Goal: Navigation & Orientation: Find specific page/section

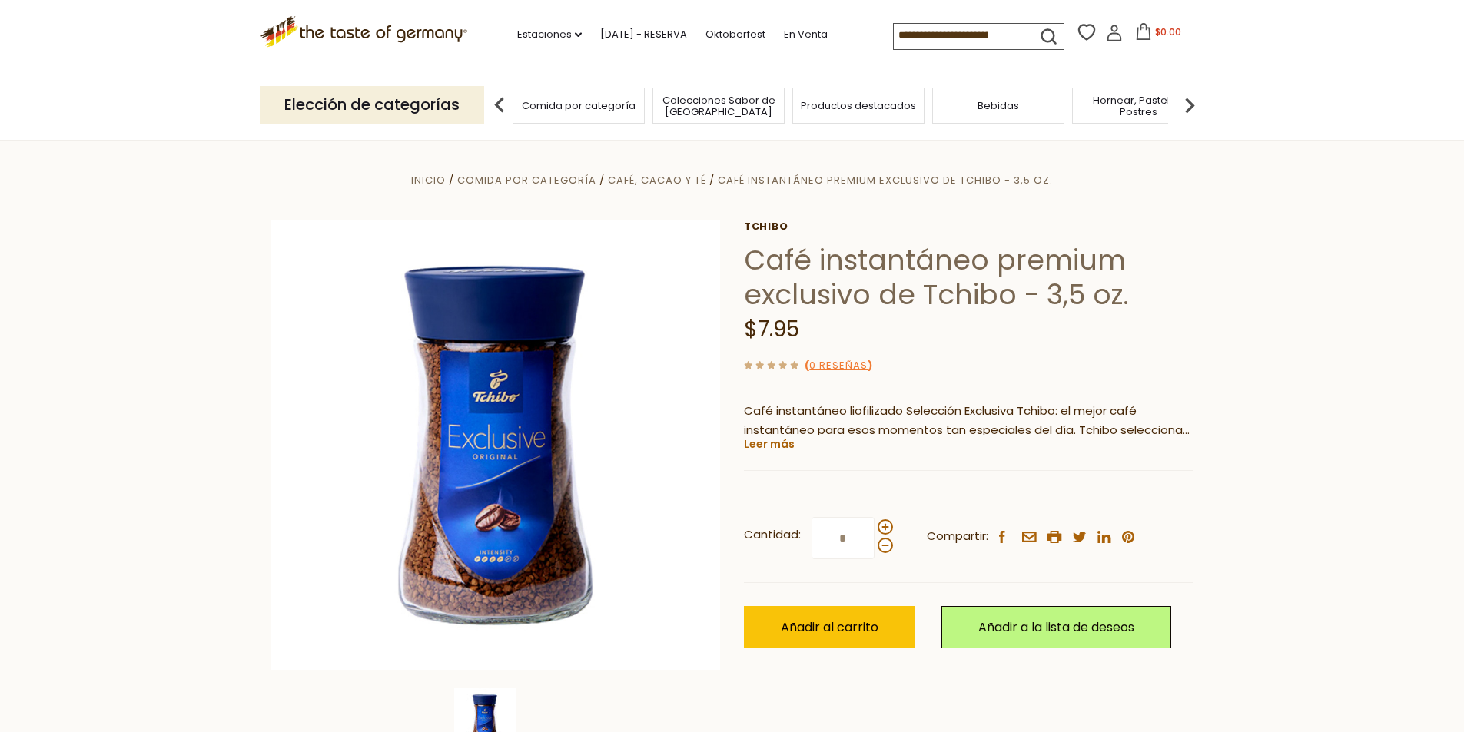
click at [596, 101] on font "Comida por categoría" at bounding box center [579, 105] width 114 height 15
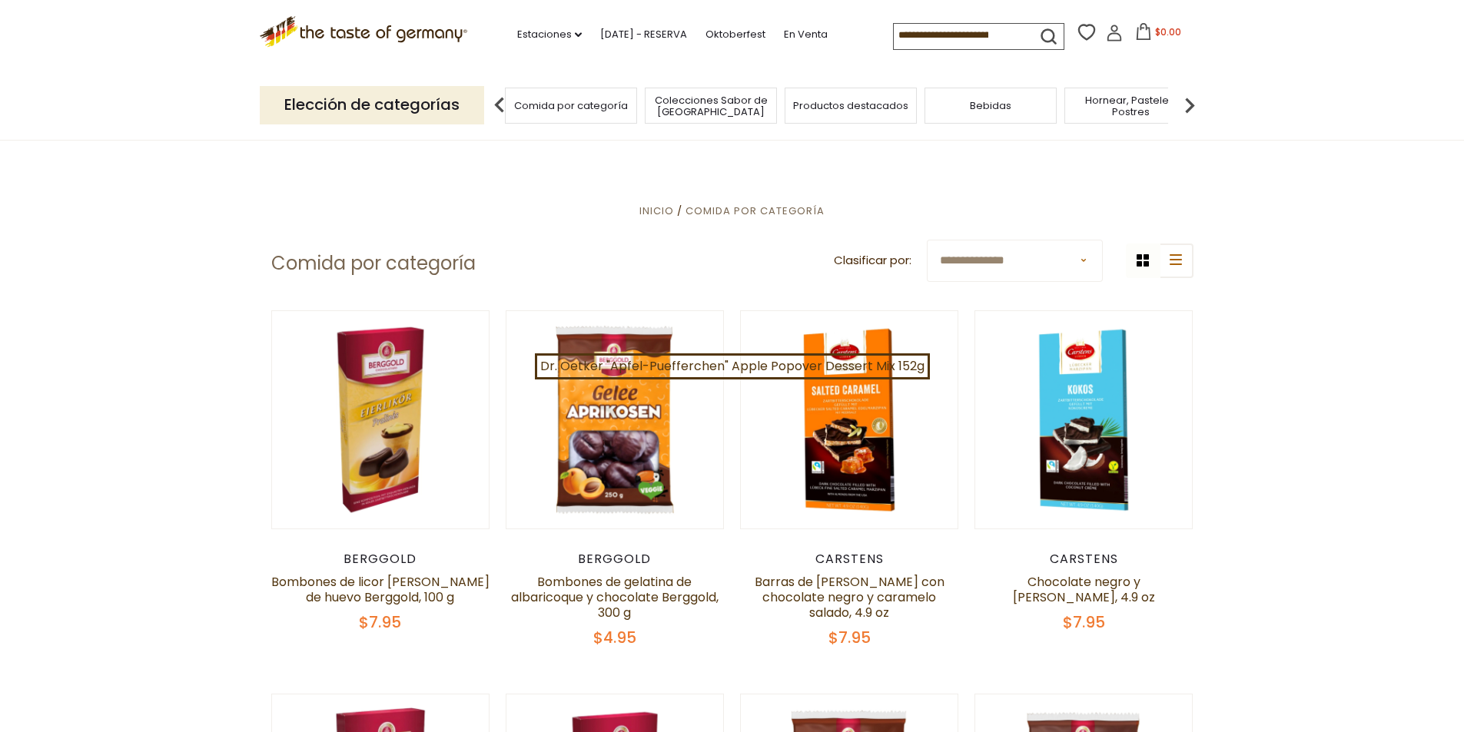
click at [868, 112] on font "Productos destacados" at bounding box center [850, 105] width 115 height 15
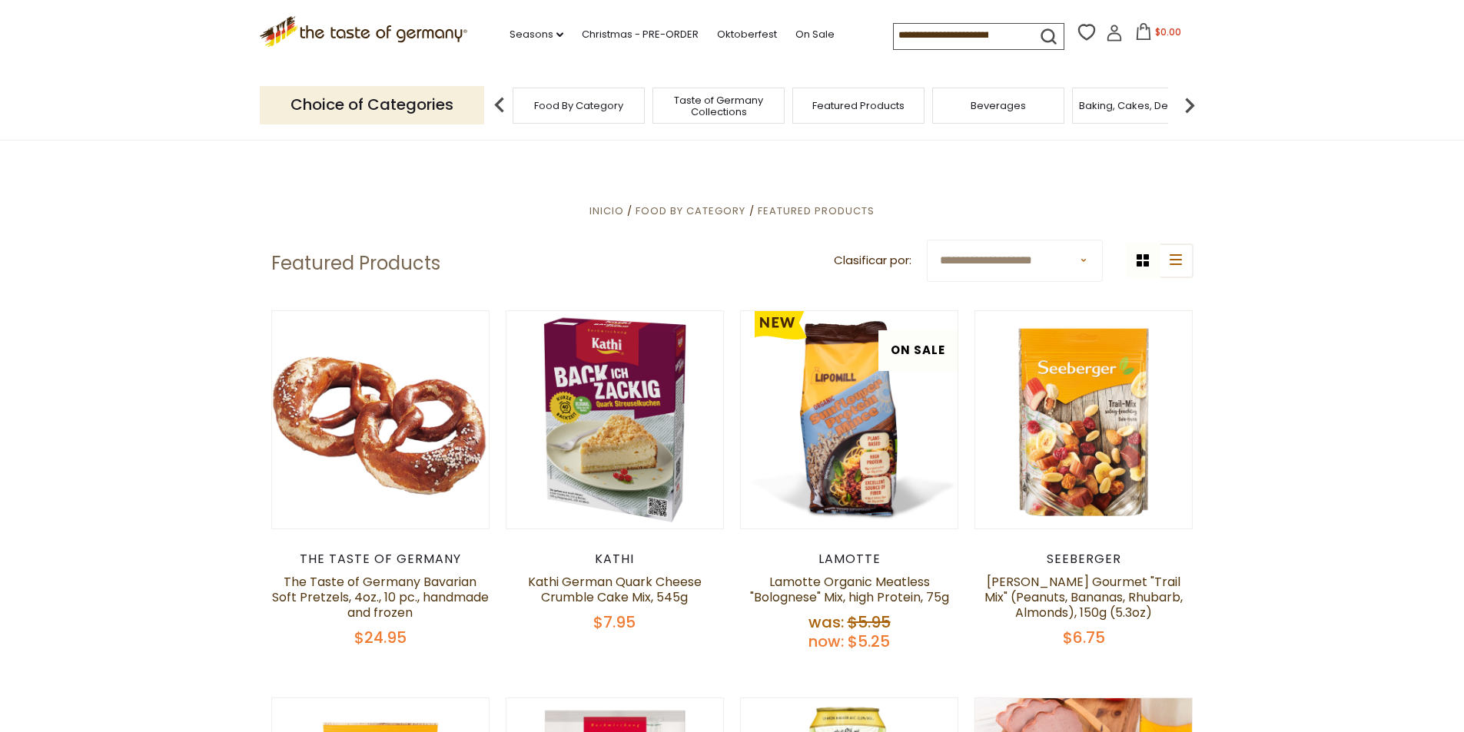
click at [1011, 115] on div "Beverages" at bounding box center [998, 106] width 132 height 36
